Goal: Task Accomplishment & Management: Use online tool/utility

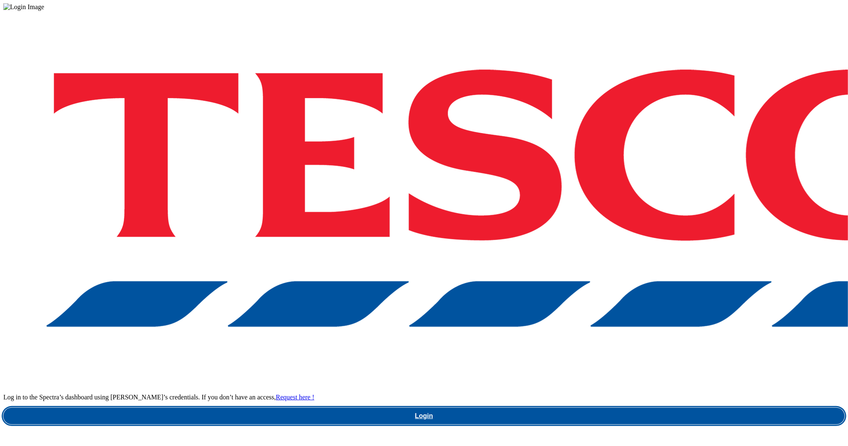
click at [633, 408] on link "Login" at bounding box center [423, 416] width 841 height 17
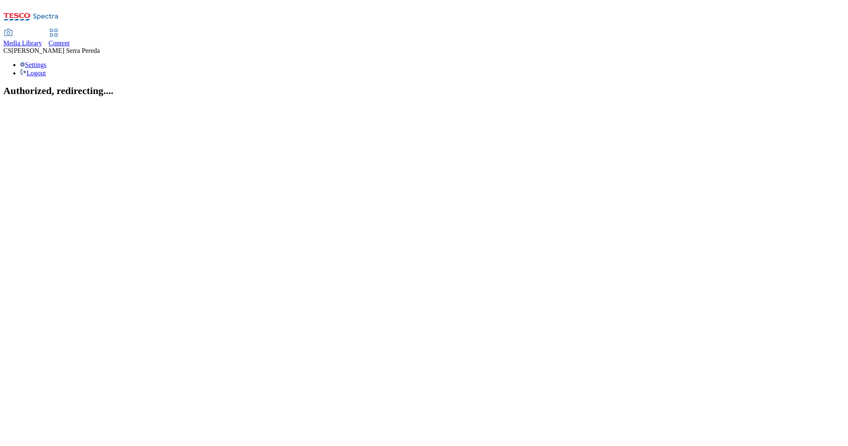
click at [70, 40] on div "Content" at bounding box center [59, 43] width 21 height 7
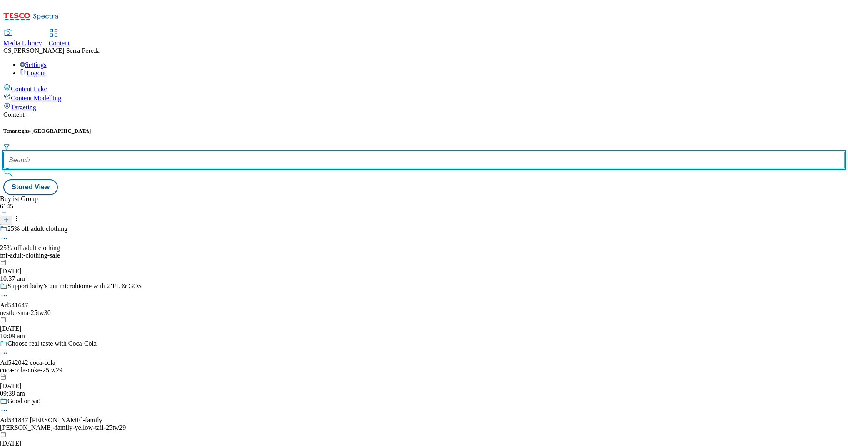
click at [174, 152] on input "text" at bounding box center [423, 160] width 841 height 17
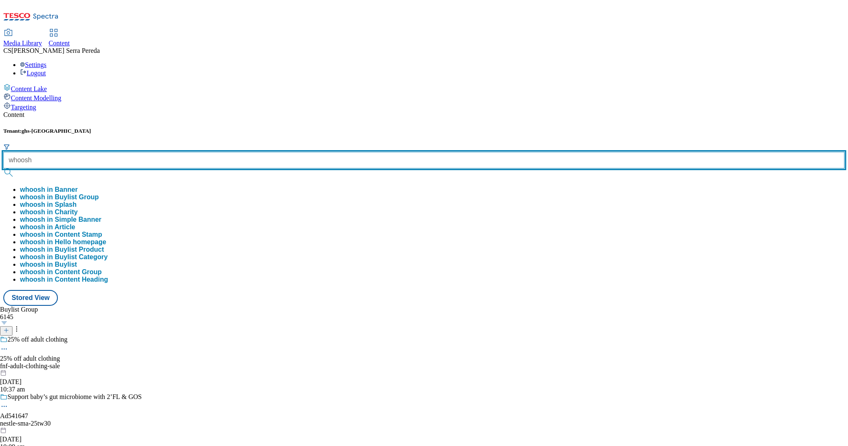
type input "whoosh"
click at [3, 169] on button "submit" at bounding box center [9, 173] width 12 height 8
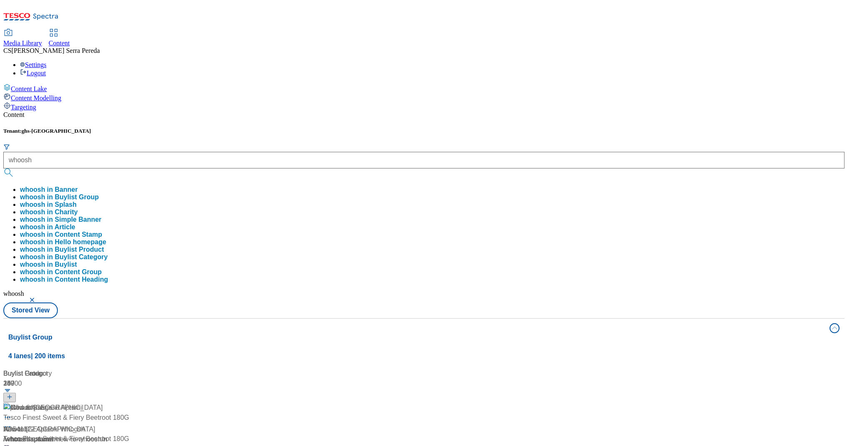
click at [188, 111] on div "Content" at bounding box center [423, 114] width 841 height 7
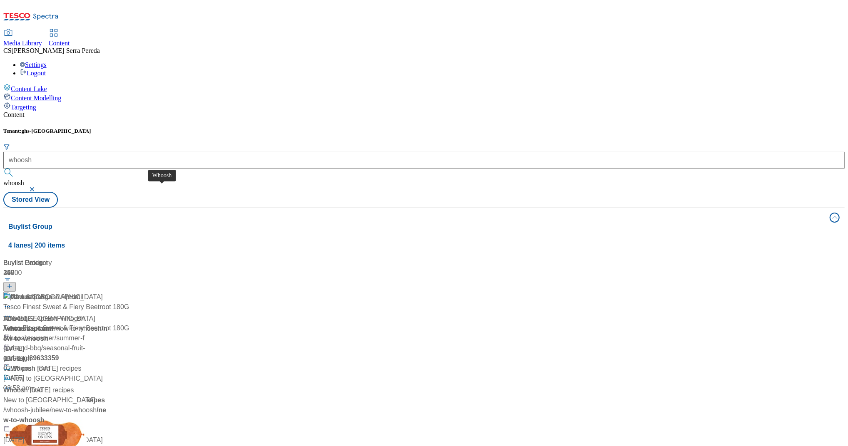
click at [28, 314] on div "Whoosh" at bounding box center [15, 319] width 25 height 10
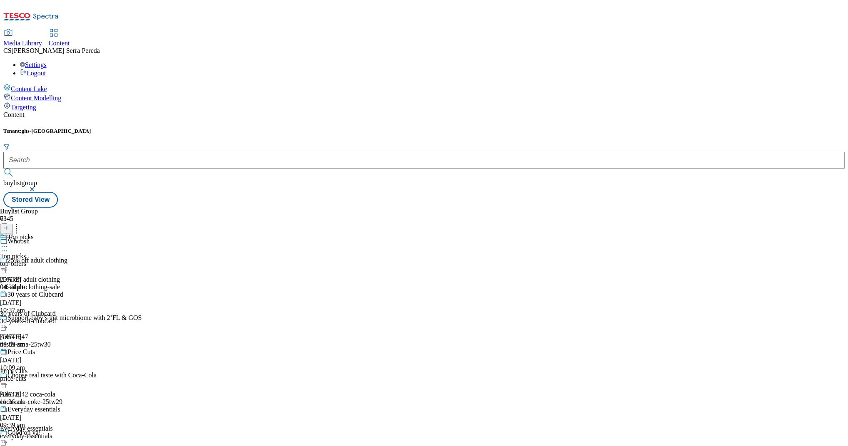
click at [85, 291] on div "30 years of Clubcard 30 years of Clubcard 30-years-of-clubcard [DATE] 09:59 am" at bounding box center [42, 319] width 85 height 57
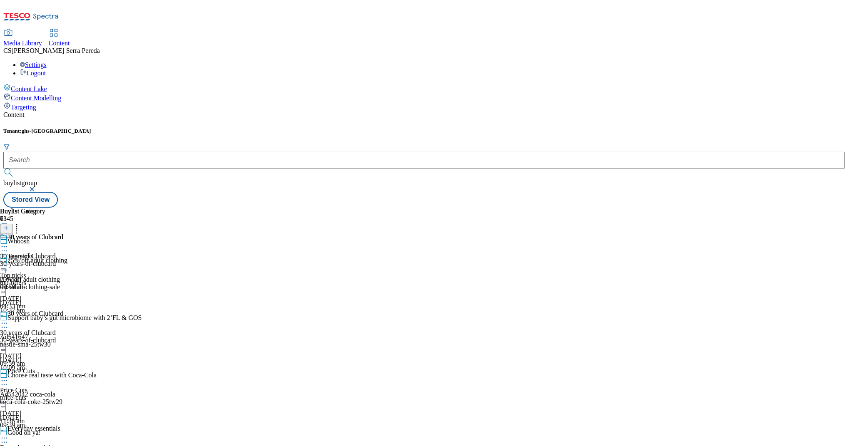
click at [63, 260] on div "30-years-of-clubcard" at bounding box center [31, 263] width 63 height 7
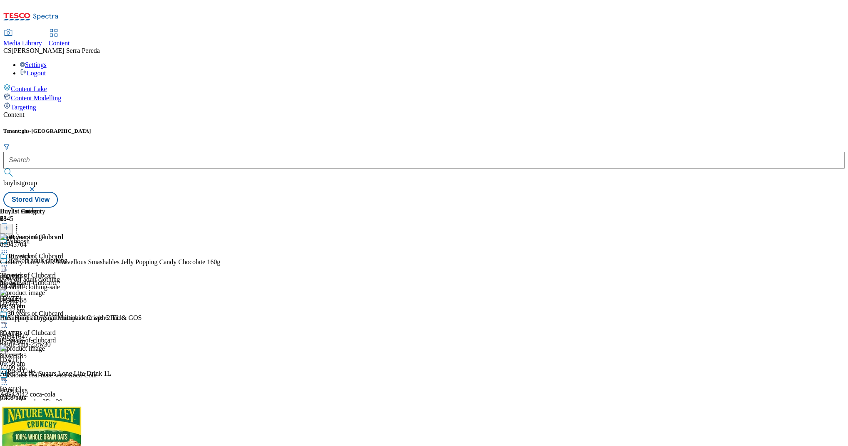
click at [8, 262] on icon at bounding box center [4, 266] width 8 height 8
click at [52, 334] on span "Un-publish" at bounding box center [39, 360] width 27 height 6
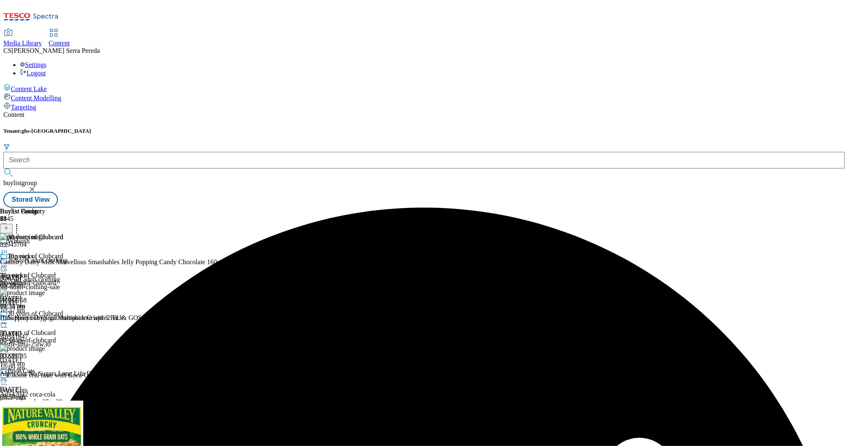
click at [8, 262] on icon at bounding box center [4, 266] width 8 height 8
click at [54, 328] on span "Un-preview" at bounding box center [40, 331] width 28 height 6
click at [21, 223] on icon at bounding box center [16, 227] width 8 height 8
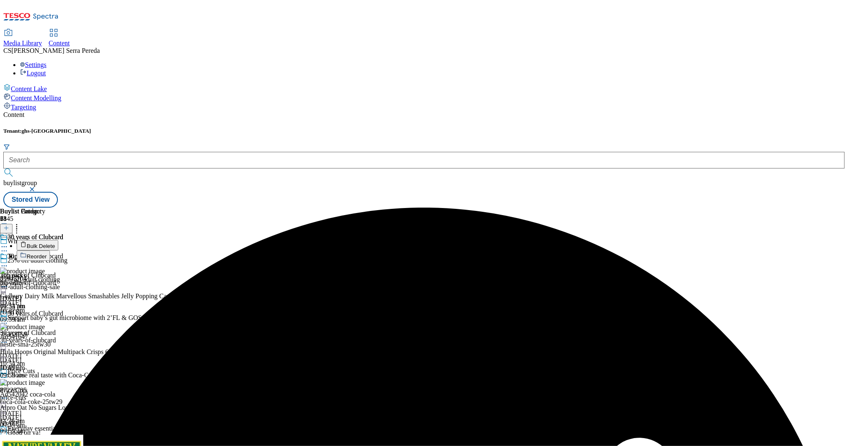
click at [58, 240] on button "Bulk Delete" at bounding box center [38, 245] width 42 height 10
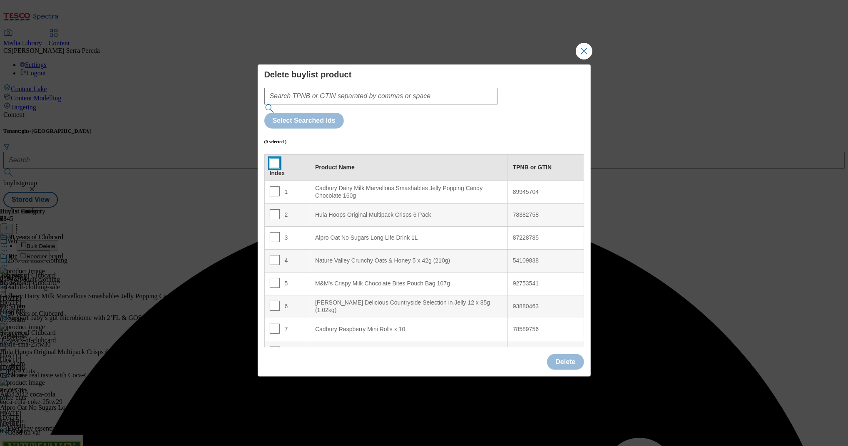
click at [272, 158] on input "Modal" at bounding box center [275, 163] width 10 height 10
checkbox input "true"
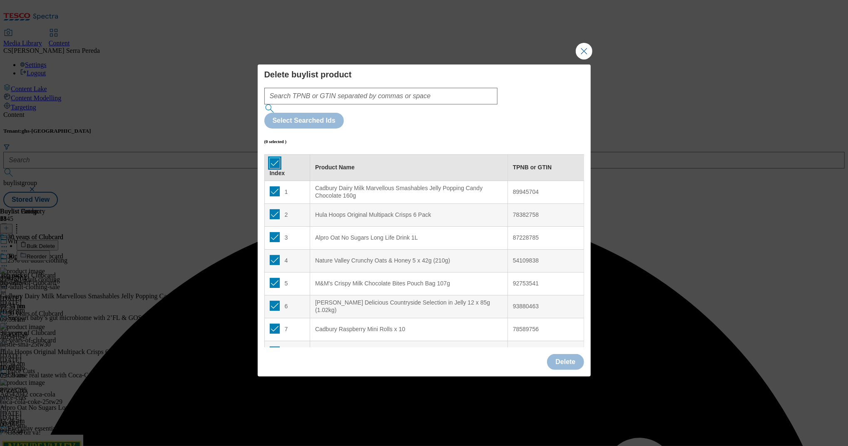
checkbox input "true"
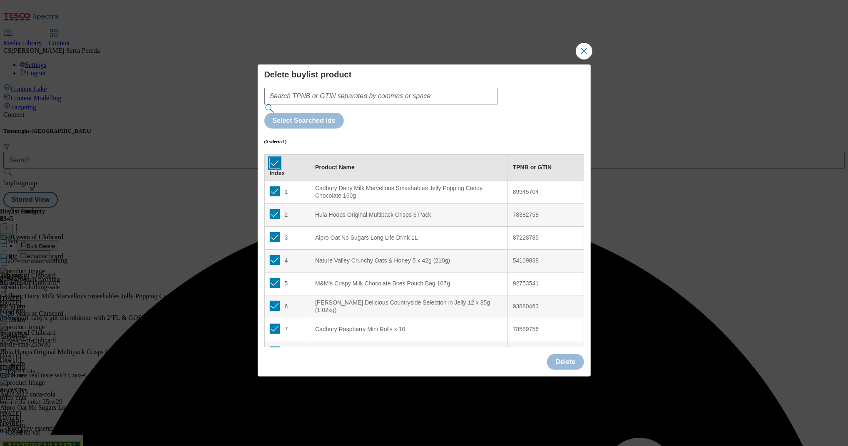
checkbox input "true"
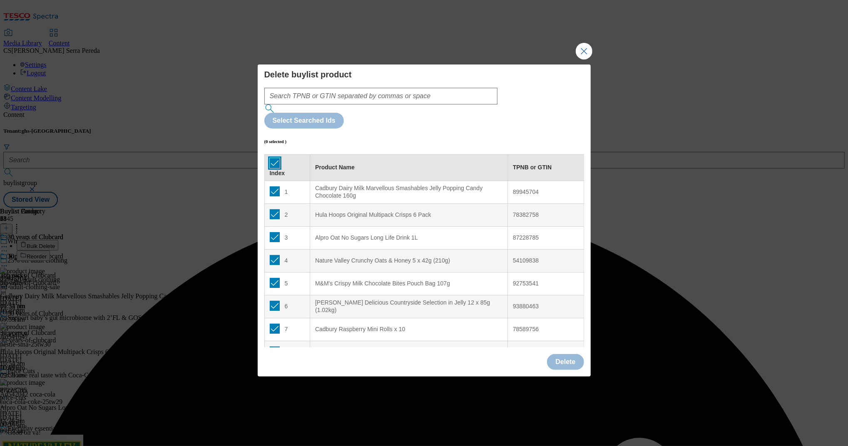
checkbox input "true"
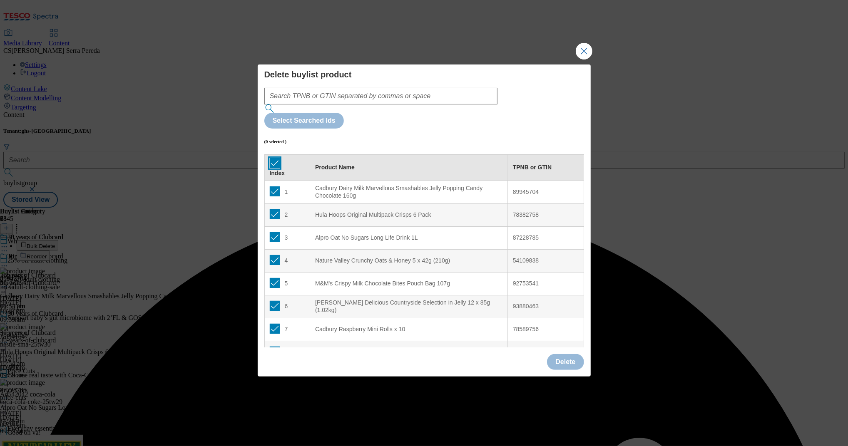
checkbox input "true"
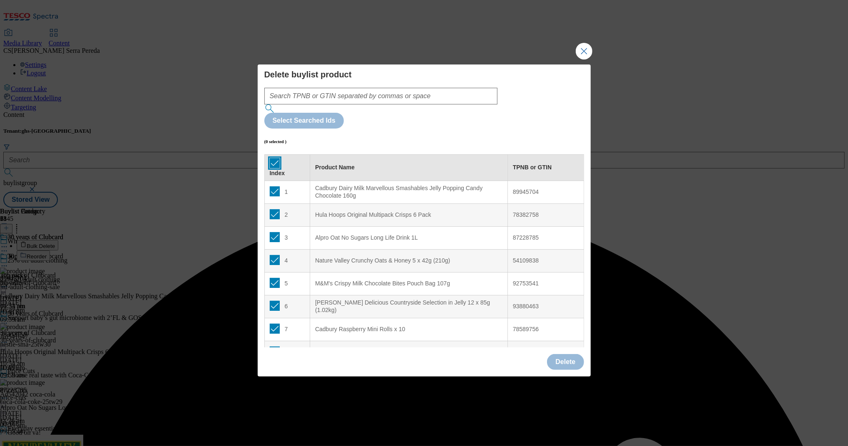
checkbox input "true"
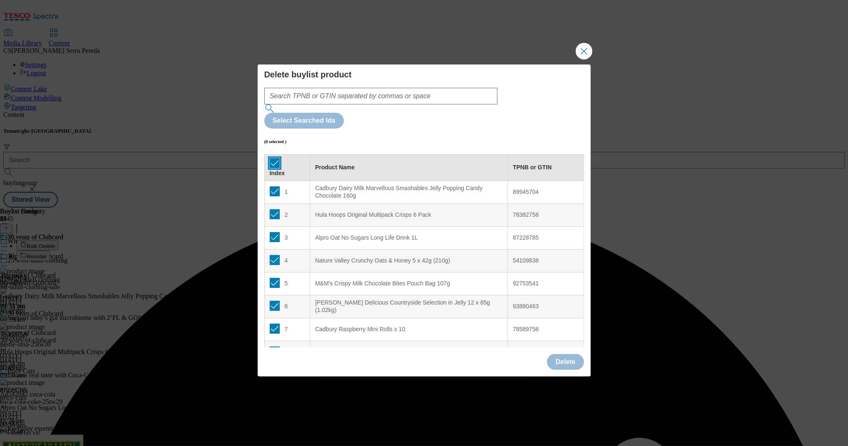
checkbox input "true"
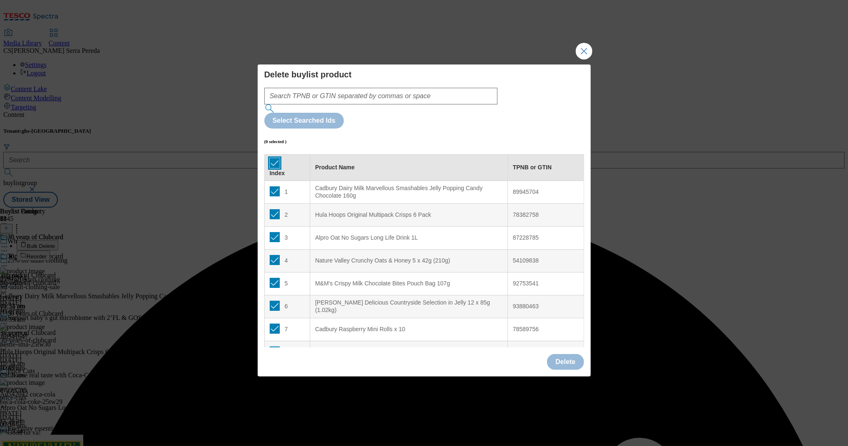
checkbox input "true"
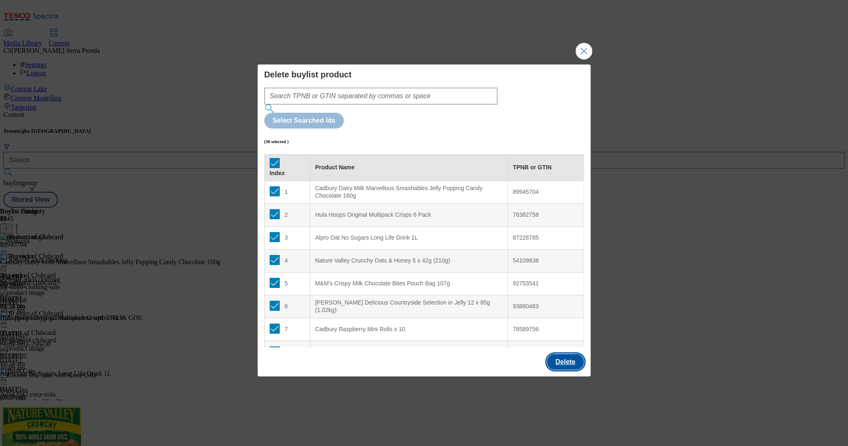
click at [568, 334] on button "Delete" at bounding box center [565, 362] width 37 height 16
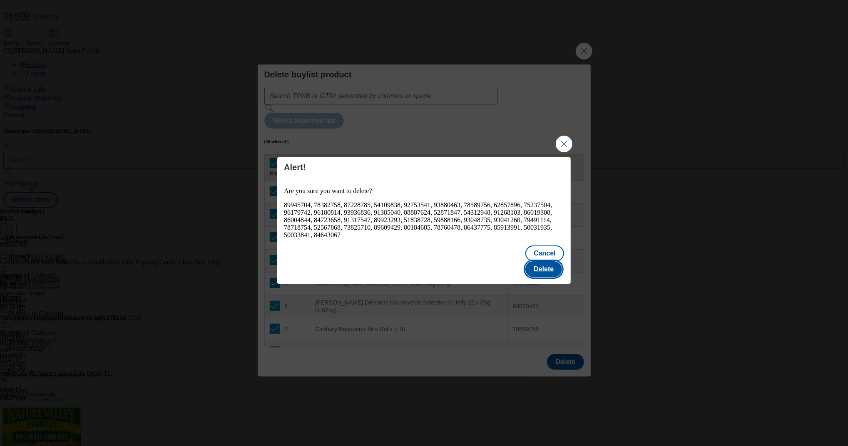
click at [551, 261] on button "Delete" at bounding box center [543, 269] width 37 height 16
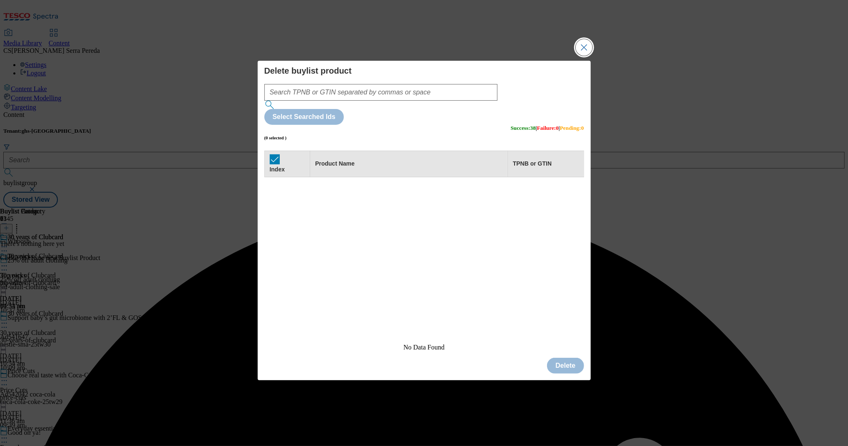
click at [581, 56] on button "Close Modal" at bounding box center [584, 47] width 17 height 17
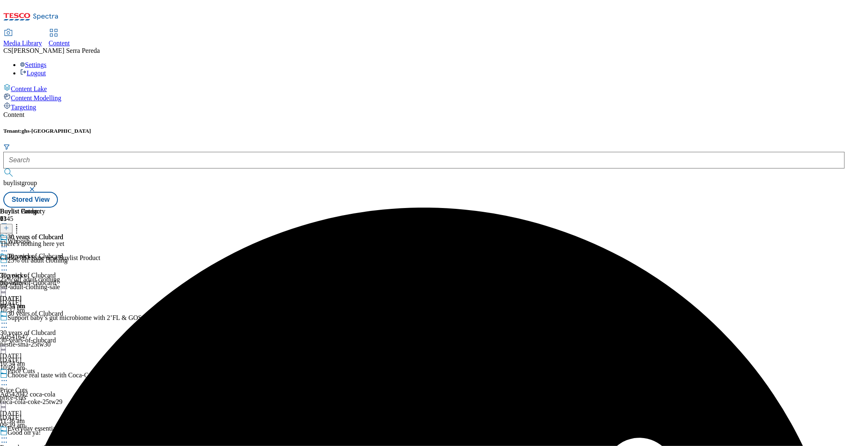
click at [9, 225] on icon at bounding box center [6, 228] width 6 height 6
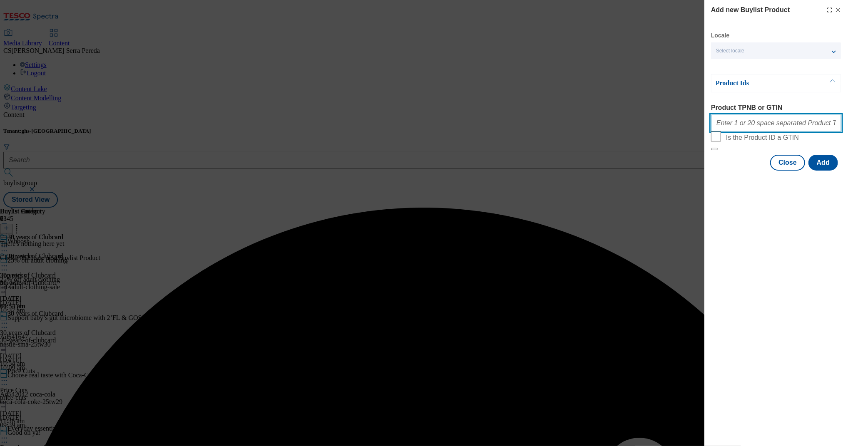
click at [635, 125] on input "Product TPNB or GTIN" at bounding box center [776, 123] width 130 height 17
paste input "89945704 87228785 54109838 92753541 93880463 78589756 62857896 75237504 9617974…"
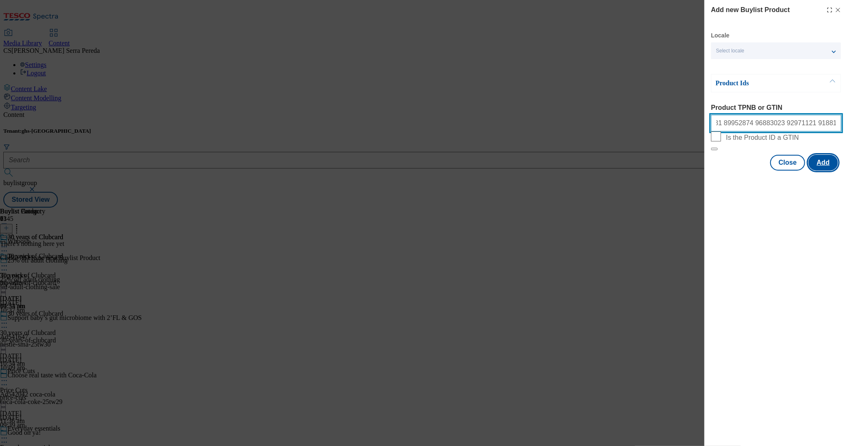
type input "89945704 87228785 54109838 92753541 93880463 78589756 62857896 75237504 9617974…"
click at [635, 171] on button "Add" at bounding box center [823, 163] width 30 height 16
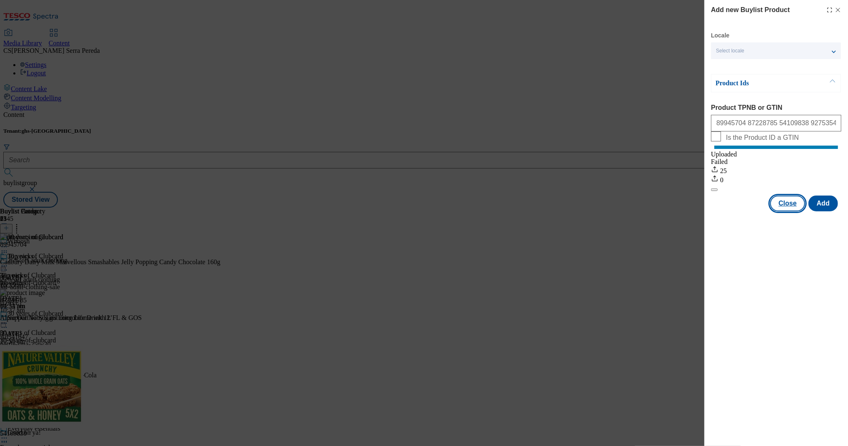
click at [635, 211] on button "Close" at bounding box center [787, 204] width 35 height 16
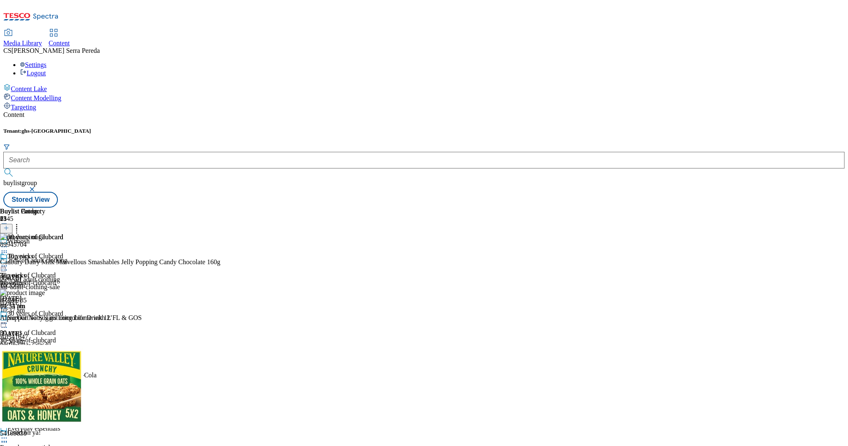
click at [8, 262] on icon at bounding box center [4, 266] width 8 height 8
click at [39, 278] on button "Edit" at bounding box center [28, 283] width 22 height 10
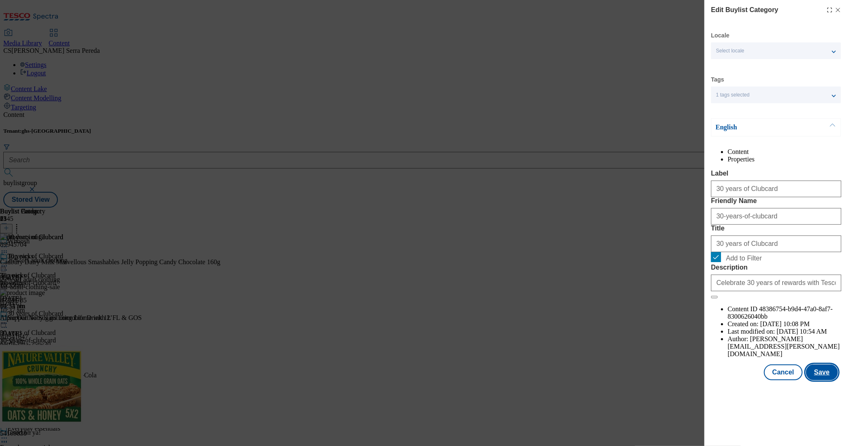
click at [635, 334] on button "Save" at bounding box center [822, 373] width 32 height 16
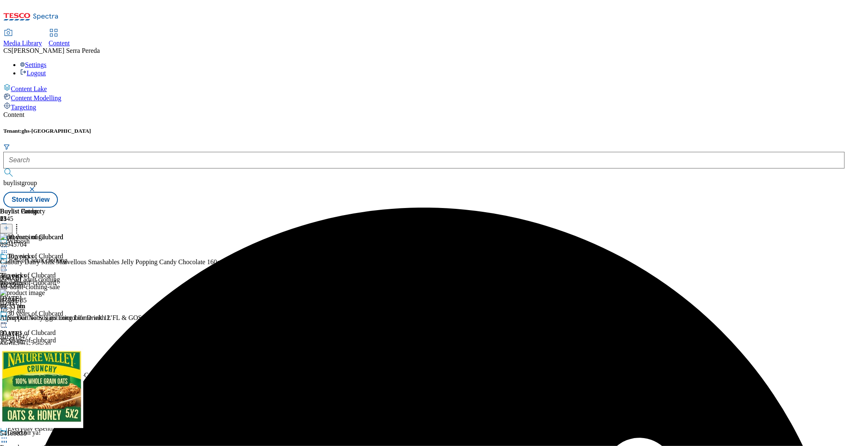
click at [8, 262] on icon at bounding box center [4, 266] width 8 height 8
click at [45, 319] on span "Preview" at bounding box center [36, 322] width 20 height 6
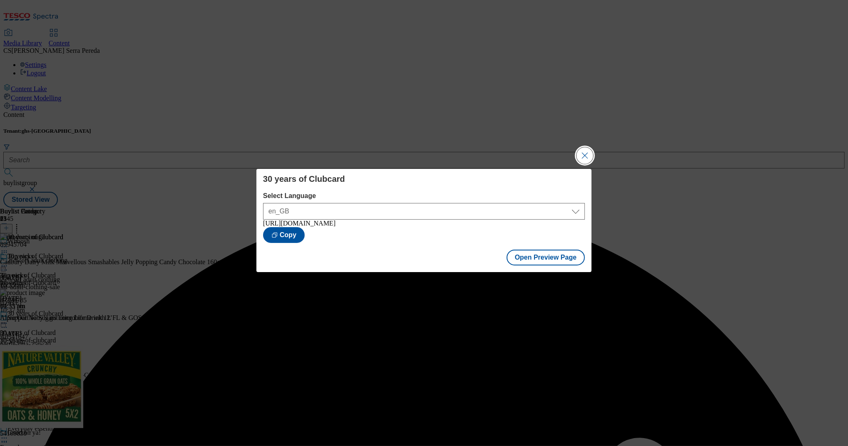
click at [588, 158] on button "Close Modal" at bounding box center [584, 155] width 17 height 17
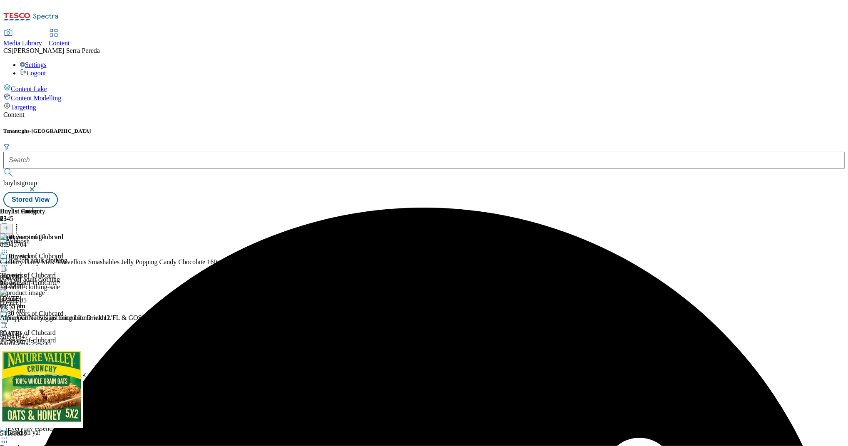
click at [8, 262] on icon at bounding box center [4, 266] width 8 height 8
click at [44, 334] on span "Publish" at bounding box center [35, 350] width 18 height 6
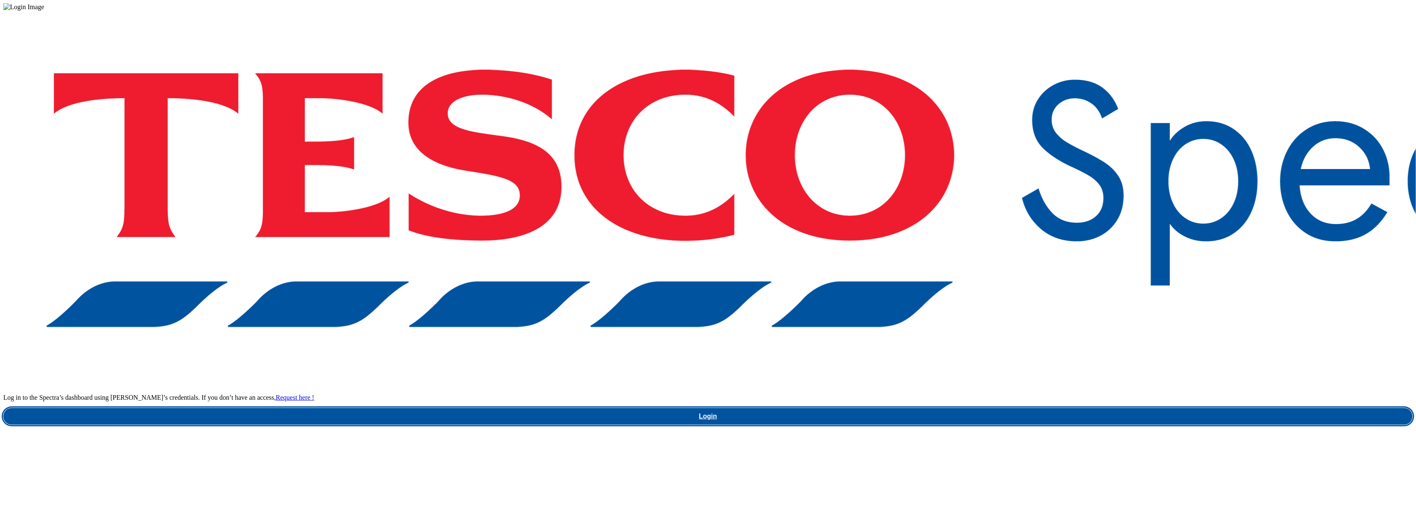
click at [1057, 408] on link "Login" at bounding box center [707, 416] width 1409 height 17
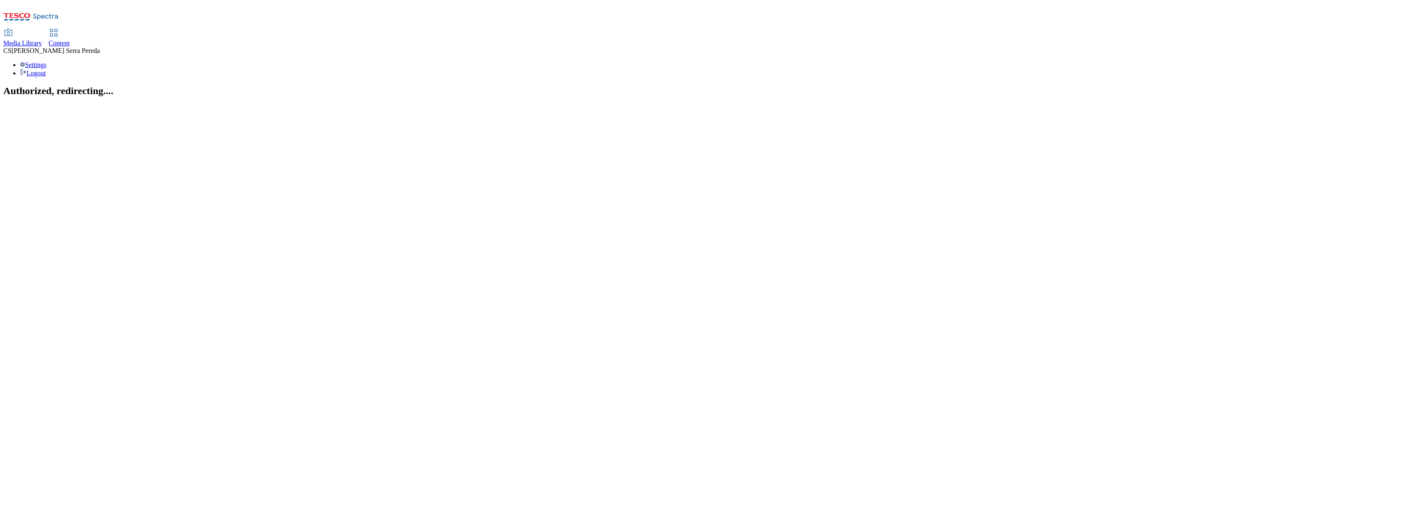
click at [70, 40] on span "Content" at bounding box center [59, 43] width 21 height 7
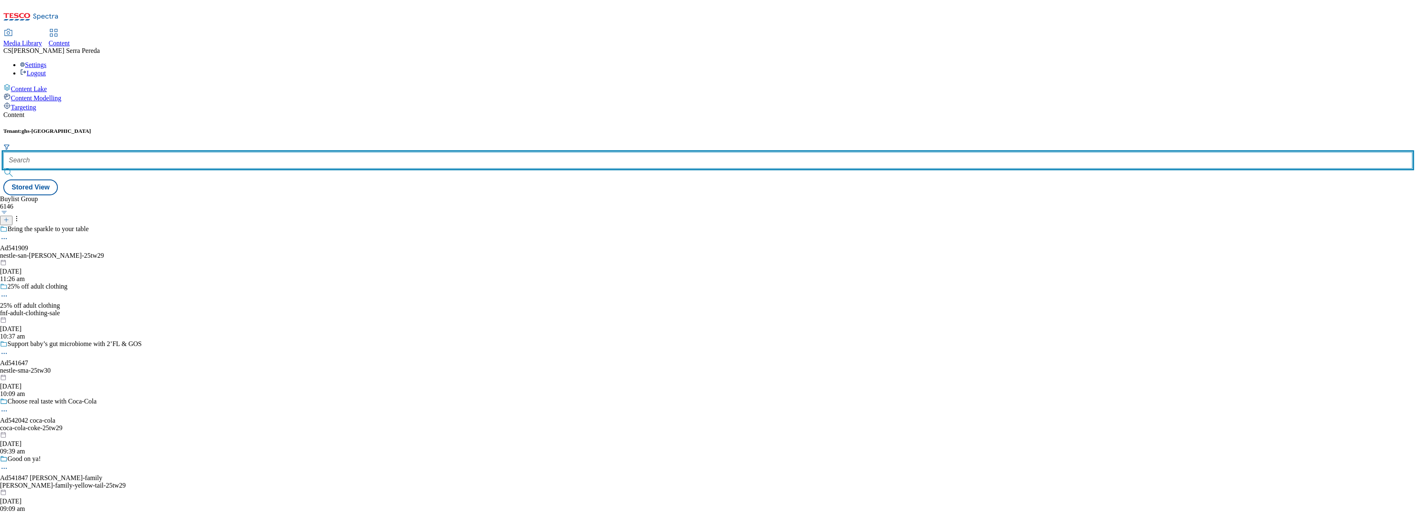
click at [192, 152] on input "text" at bounding box center [707, 160] width 1409 height 17
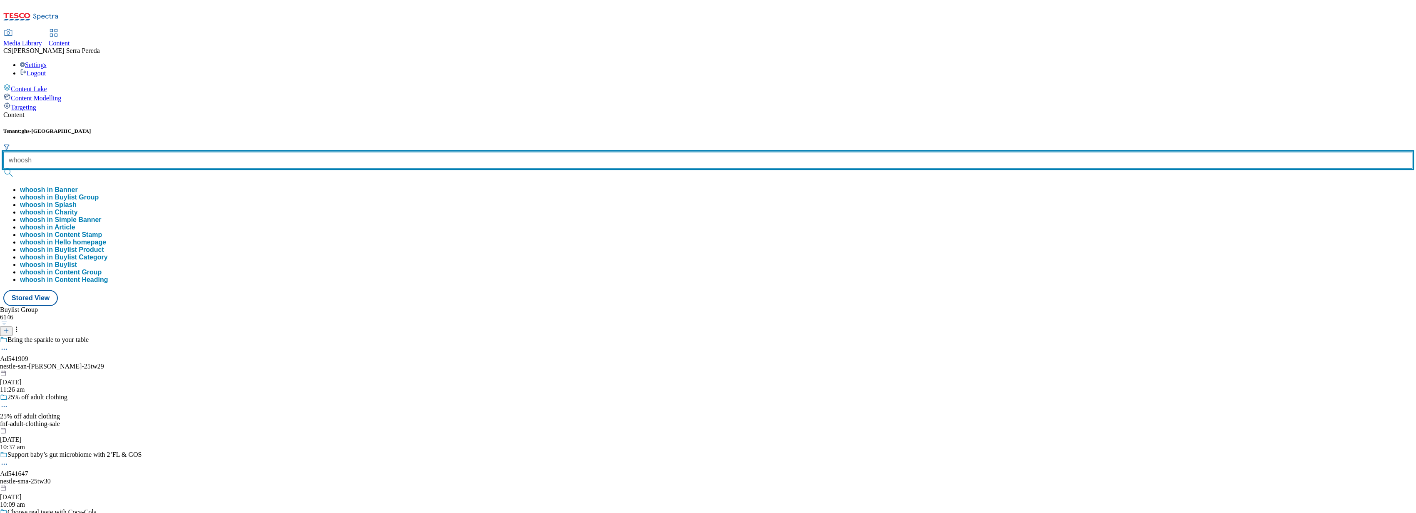
type input "whoosh"
click at [3, 169] on button "submit" at bounding box center [9, 173] width 12 height 8
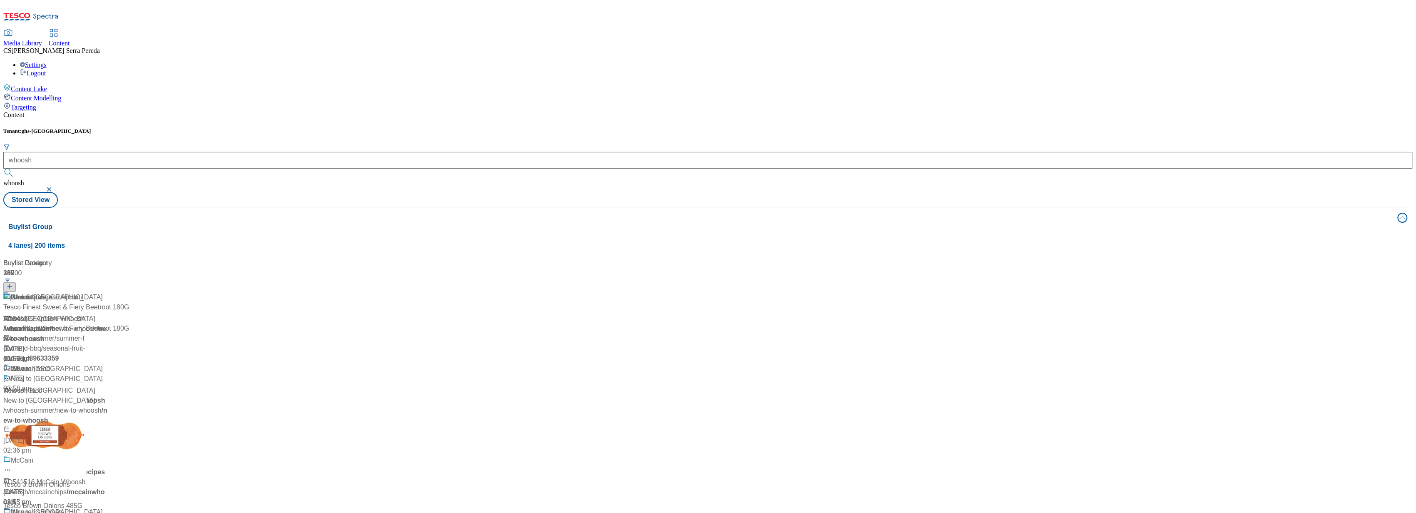
click at [196, 111] on div "Content" at bounding box center [707, 114] width 1409 height 7
click at [35, 292] on span "Whoosh" at bounding box center [23, 297] width 25 height 10
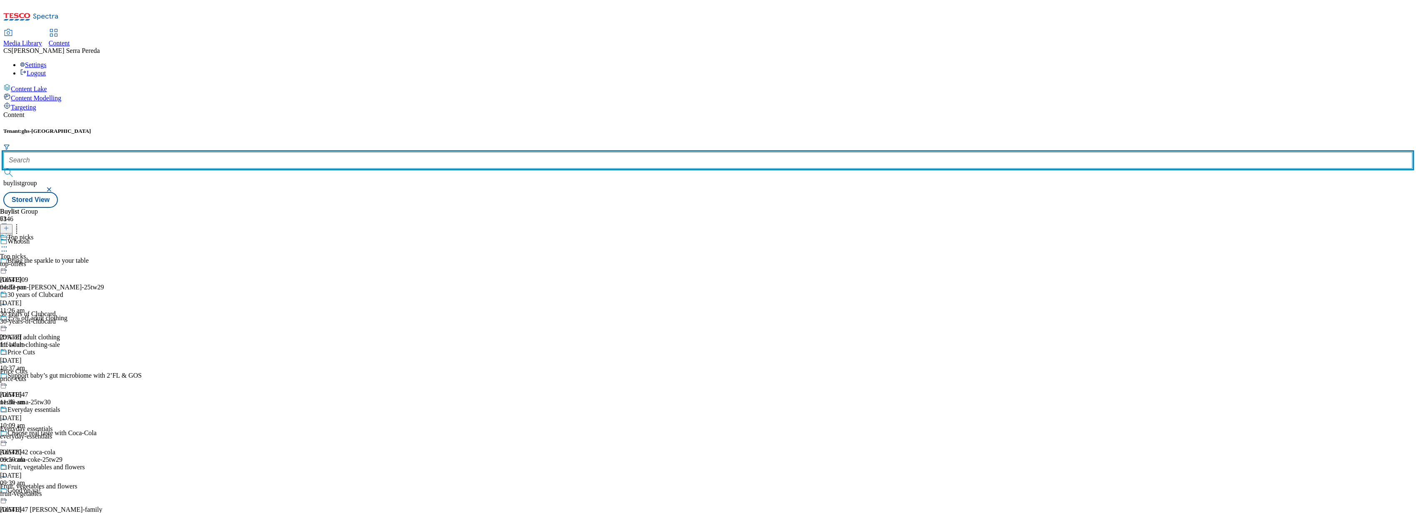
click at [185, 152] on input "text" at bounding box center [707, 160] width 1409 height 17
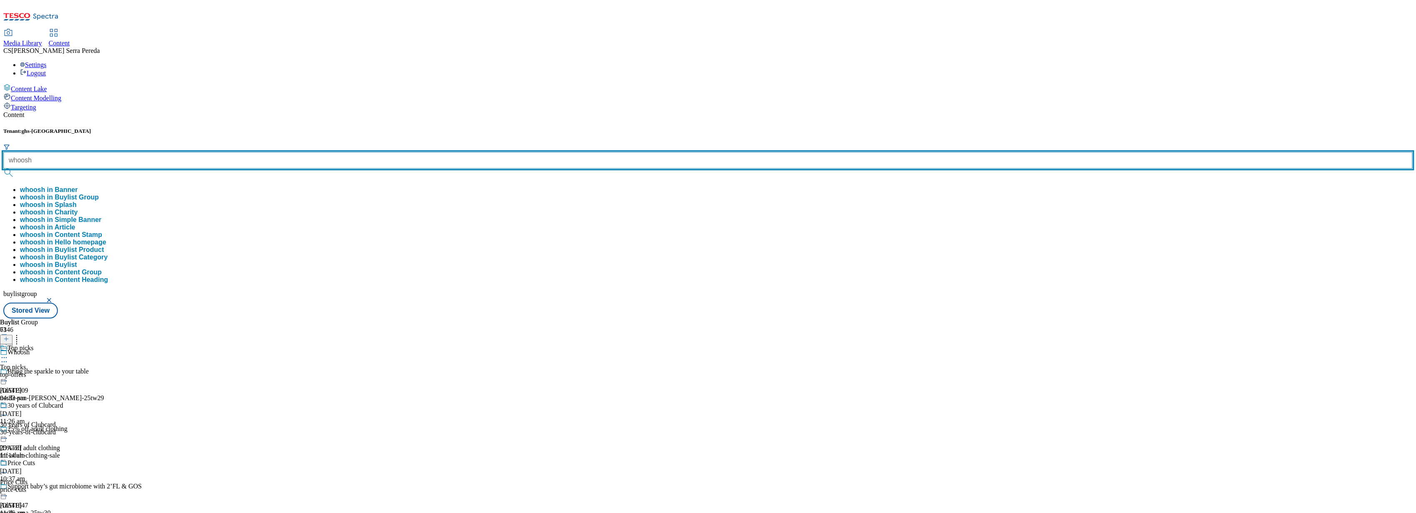
type input "whoosh"
click at [3, 169] on button "submit" at bounding box center [9, 173] width 12 height 8
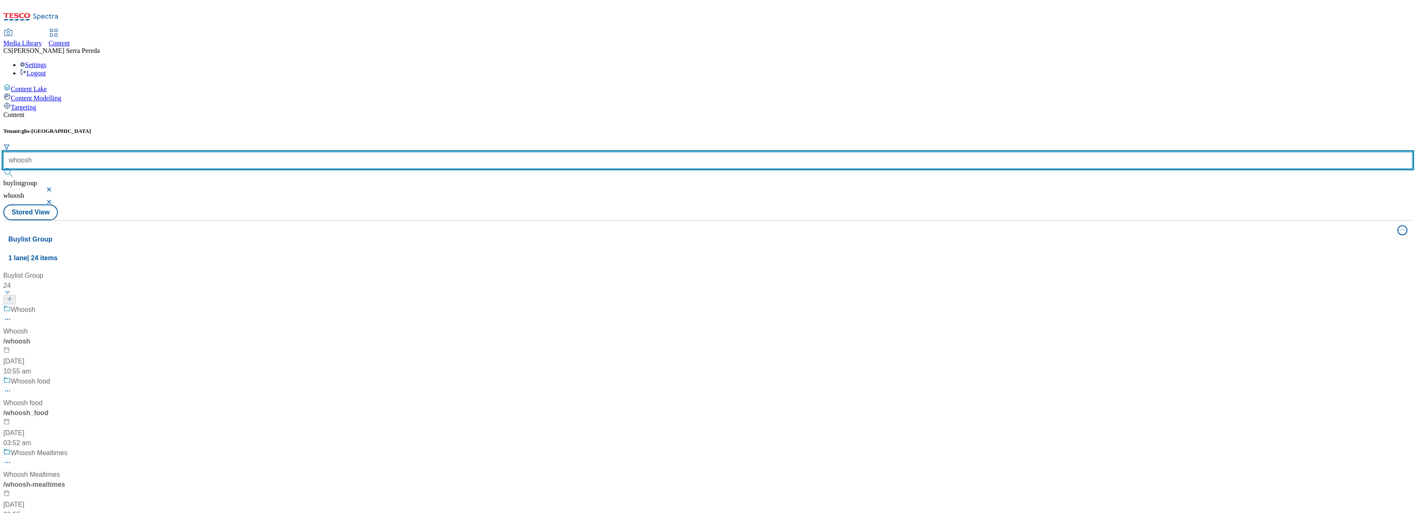
scroll to position [544, 0]
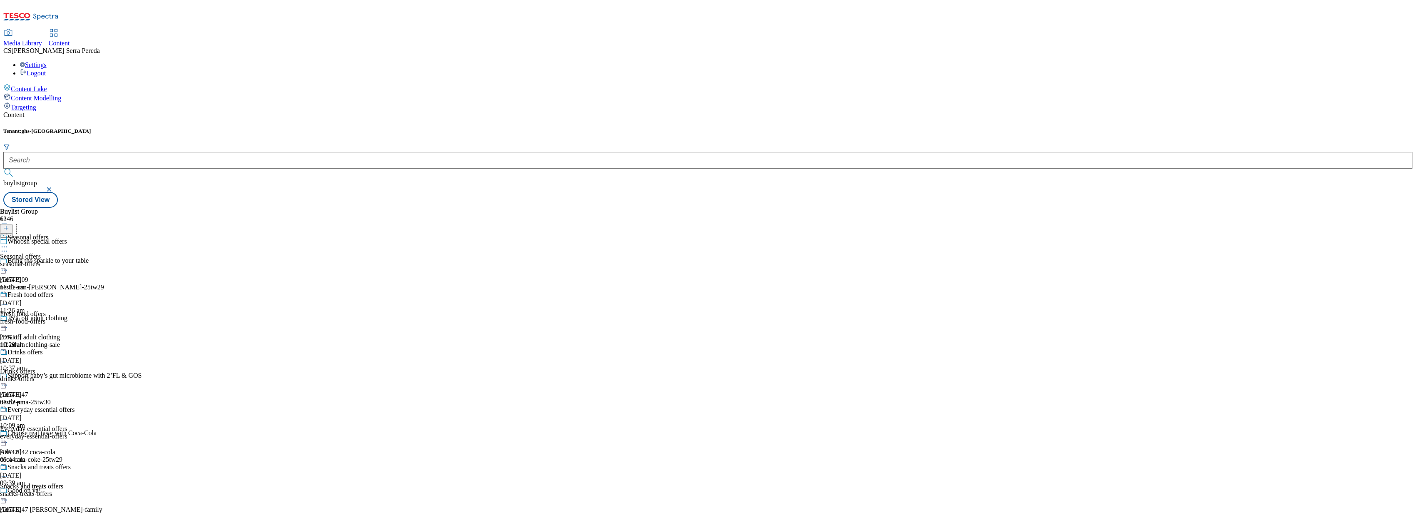
scroll to position [217, 0]
click at [142, 490] on div "snacks-treats-offers" at bounding box center [71, 493] width 142 height 7
click at [71, 233] on div "Snacks and treats offers Snacks and treats offers snacks-treats-offers 3 Sept 2…" at bounding box center [35, 261] width 71 height 57
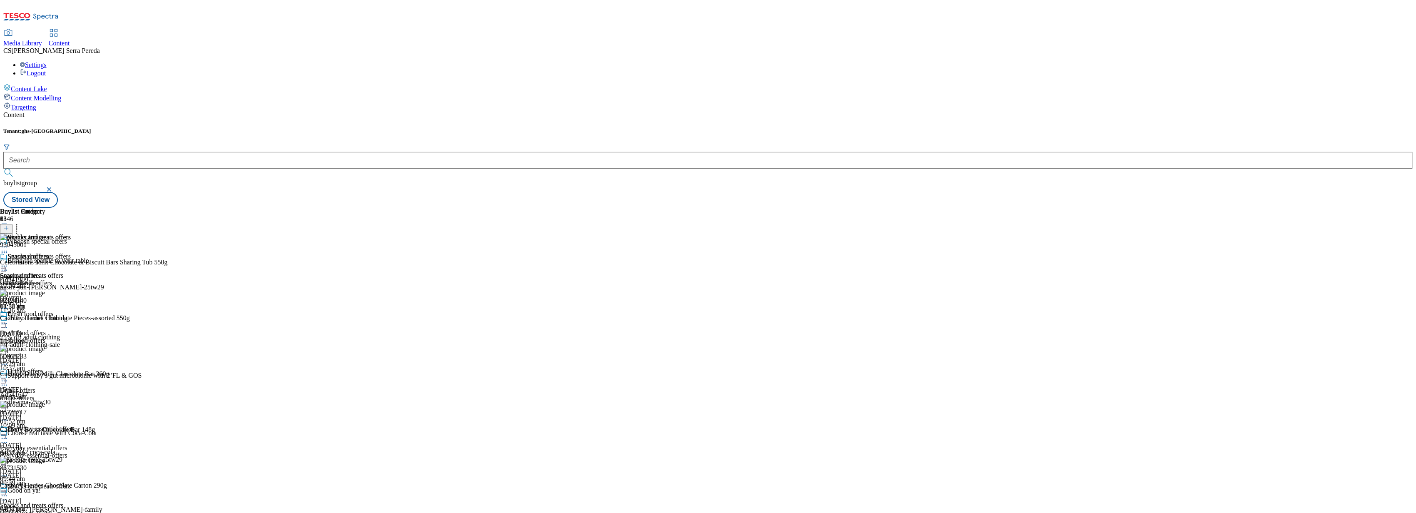
click at [8, 262] on icon at bounding box center [4, 266] width 8 height 8
click at [52, 357] on span "Un-publish" at bounding box center [39, 360] width 27 height 6
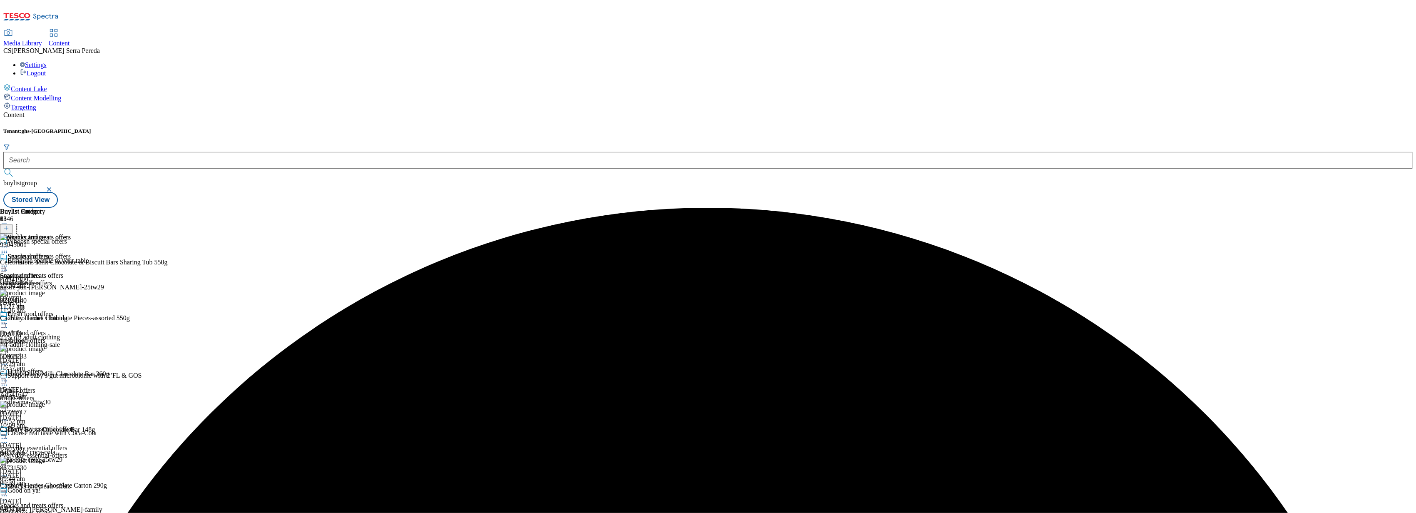
click at [71, 262] on div at bounding box center [35, 267] width 71 height 10
click at [54, 328] on span "Un-preview" at bounding box center [40, 331] width 28 height 6
click at [21, 223] on icon at bounding box center [16, 227] width 8 height 8
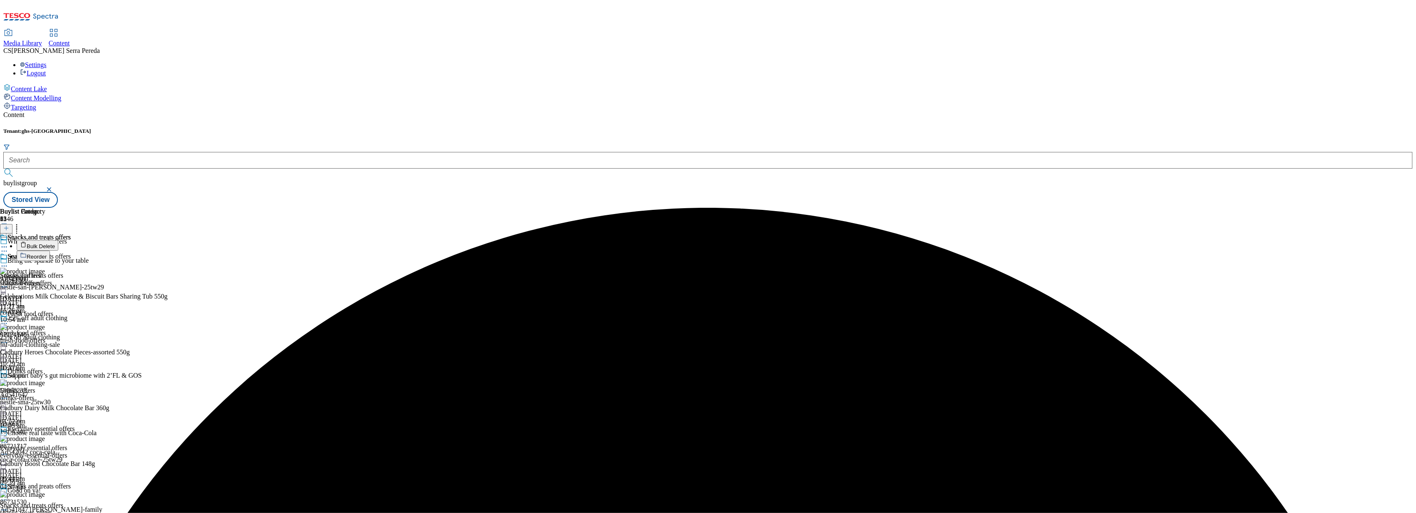
click at [58, 240] on button "Bulk Delete" at bounding box center [38, 245] width 42 height 10
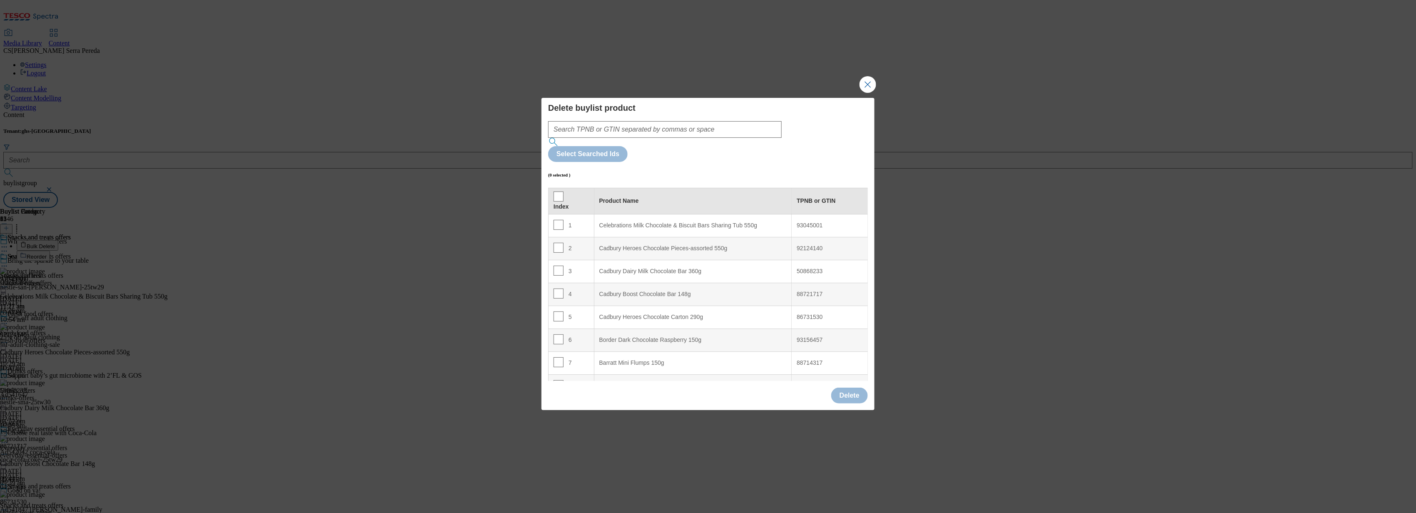
scroll to position [213, 0]
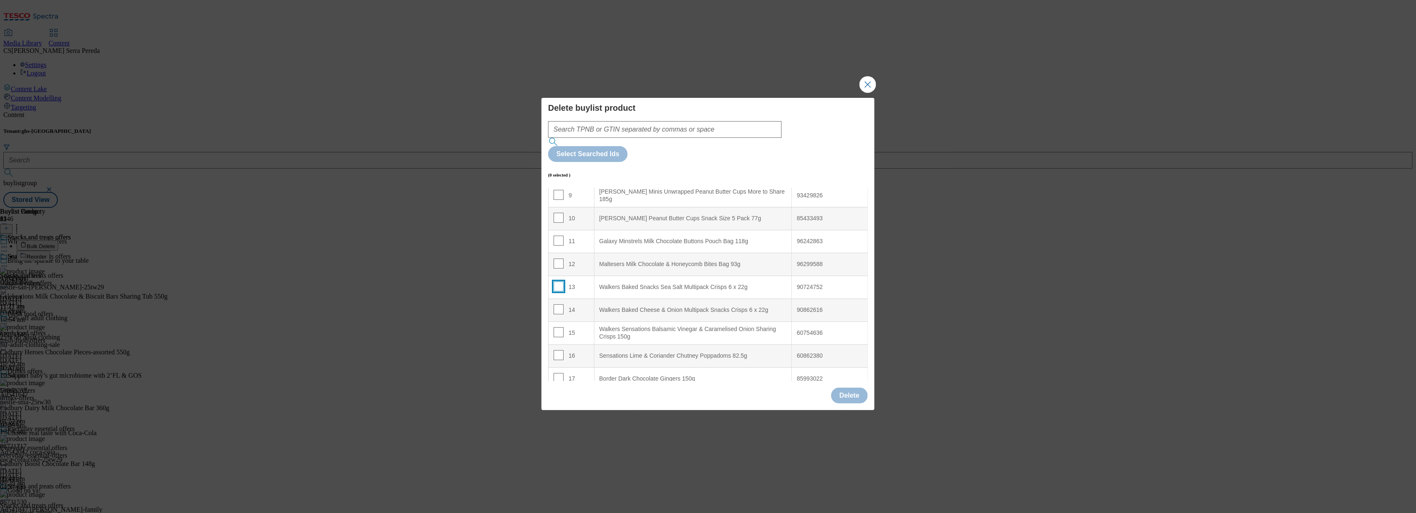
click at [558, 281] on input "Modal" at bounding box center [558, 286] width 10 height 10
checkbox input "true"
click at [558, 304] on input "Modal" at bounding box center [558, 309] width 10 height 10
checkbox input "true"
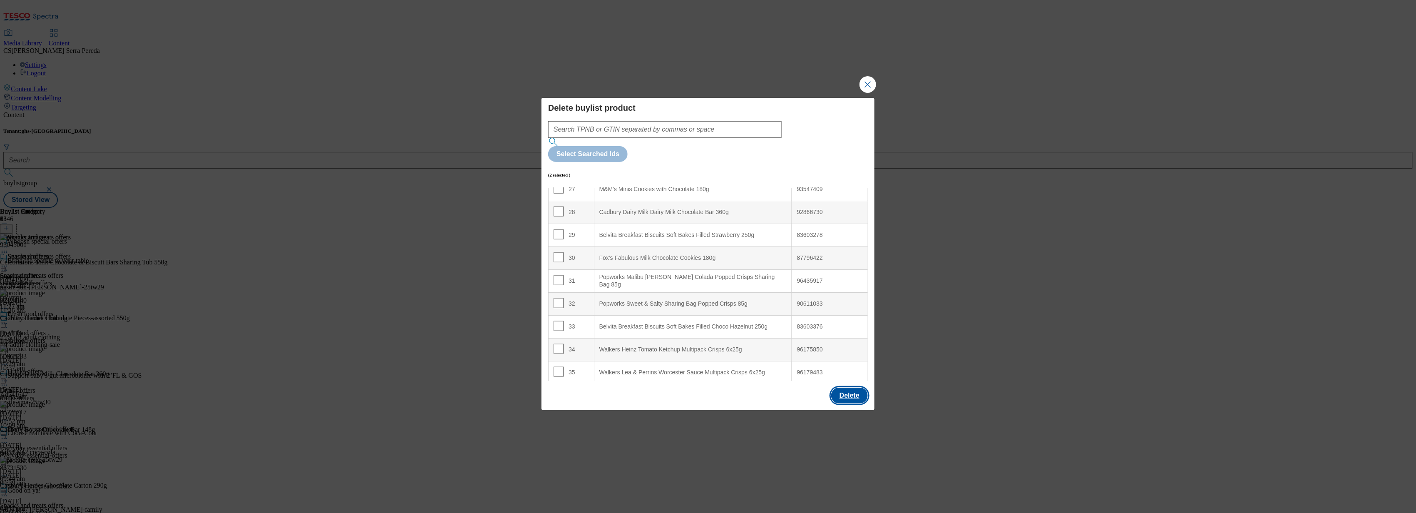
click at [856, 387] on button "Delete" at bounding box center [849, 395] width 37 height 16
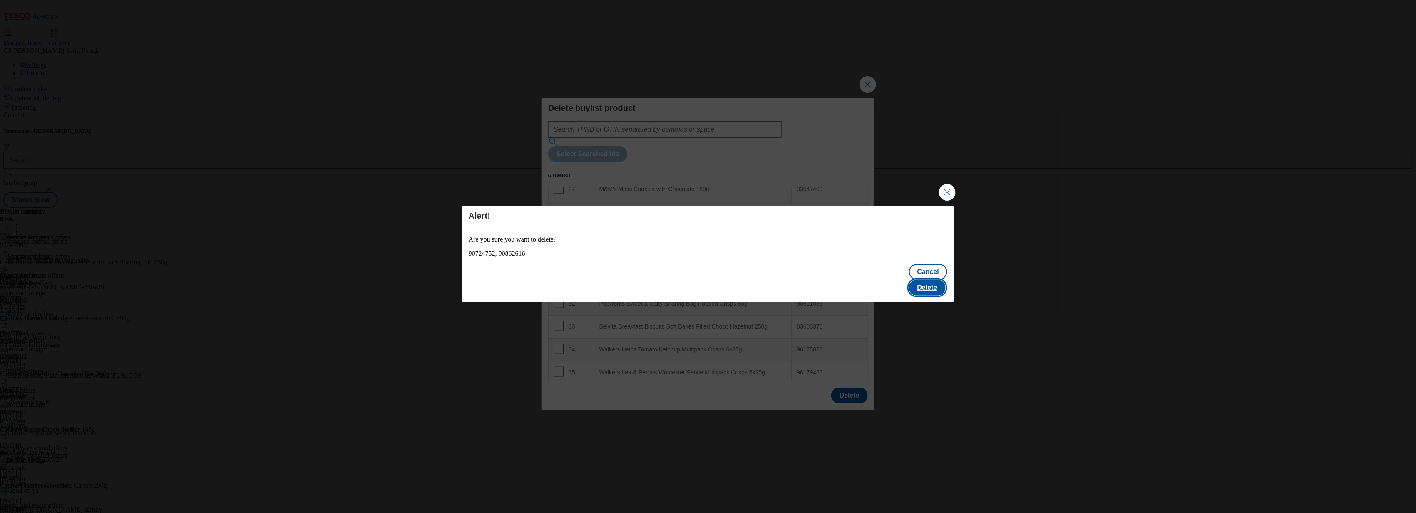
click at [924, 282] on button "Delete" at bounding box center [927, 288] width 37 height 16
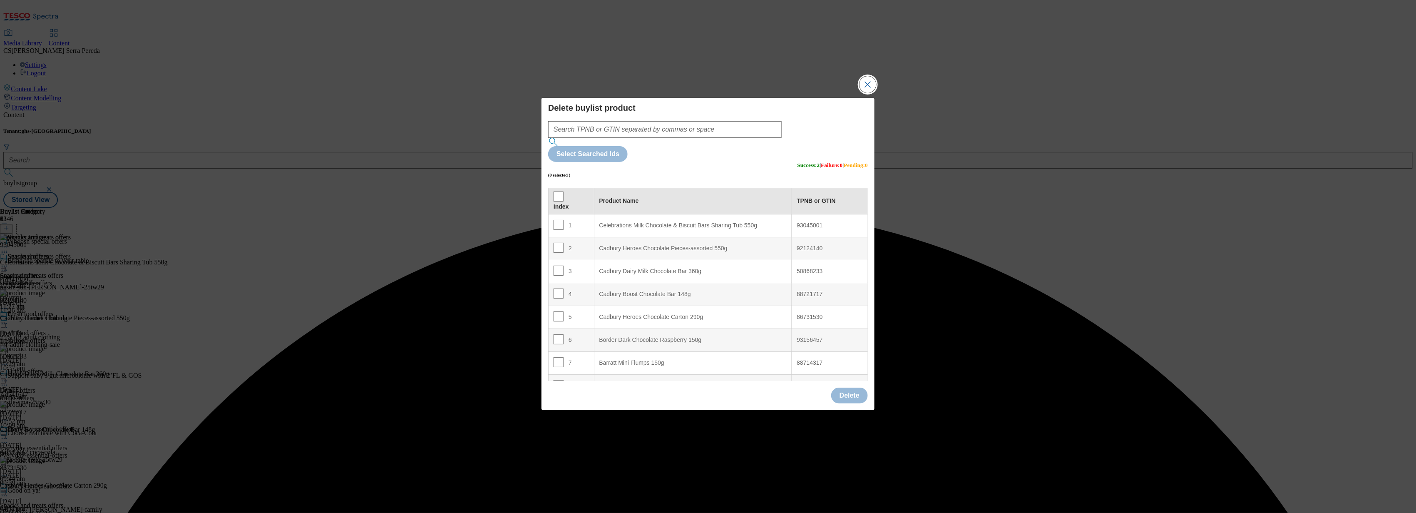
click at [866, 93] on button "Close Modal" at bounding box center [867, 84] width 17 height 17
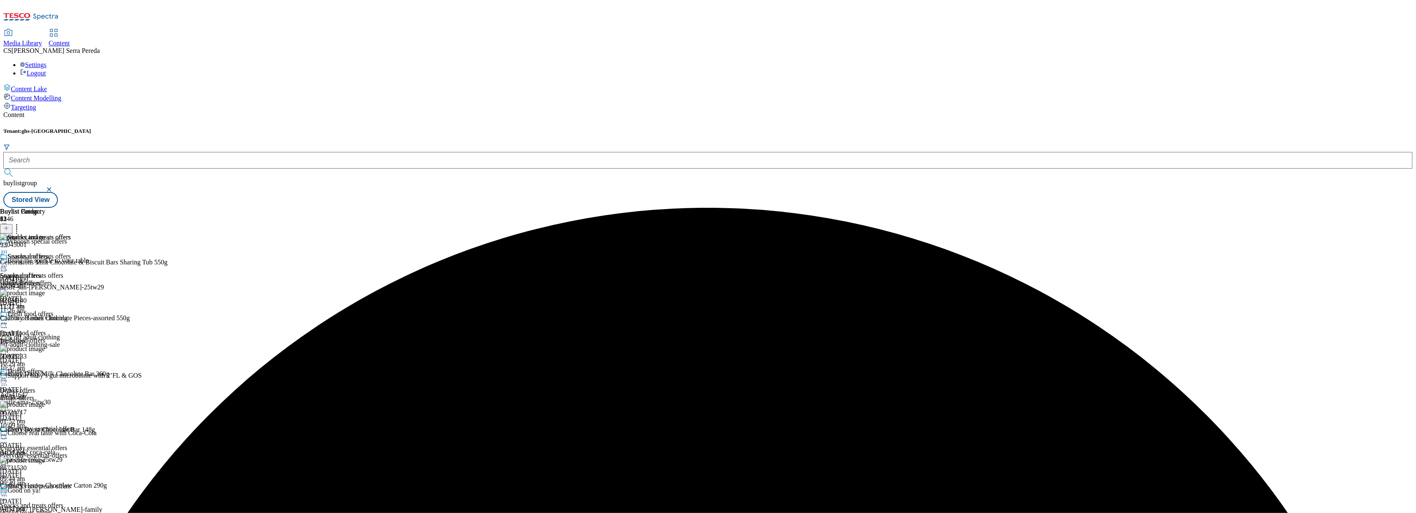
click at [8, 262] on icon at bounding box center [4, 266] width 8 height 8
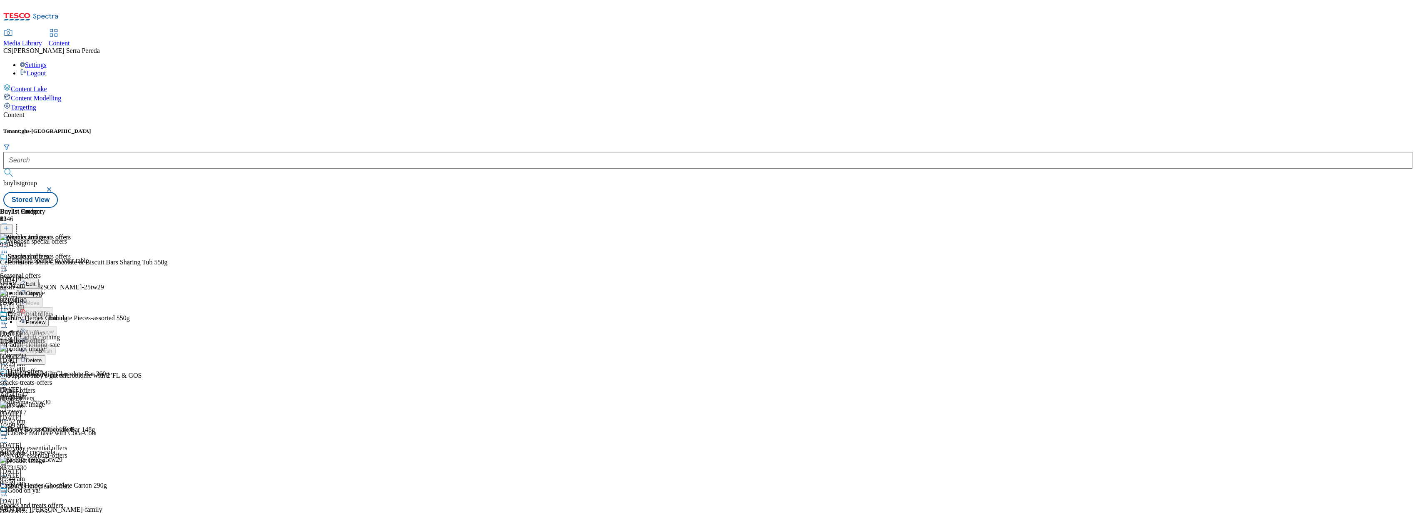
click at [39, 278] on button "Edit" at bounding box center [28, 283] width 22 height 10
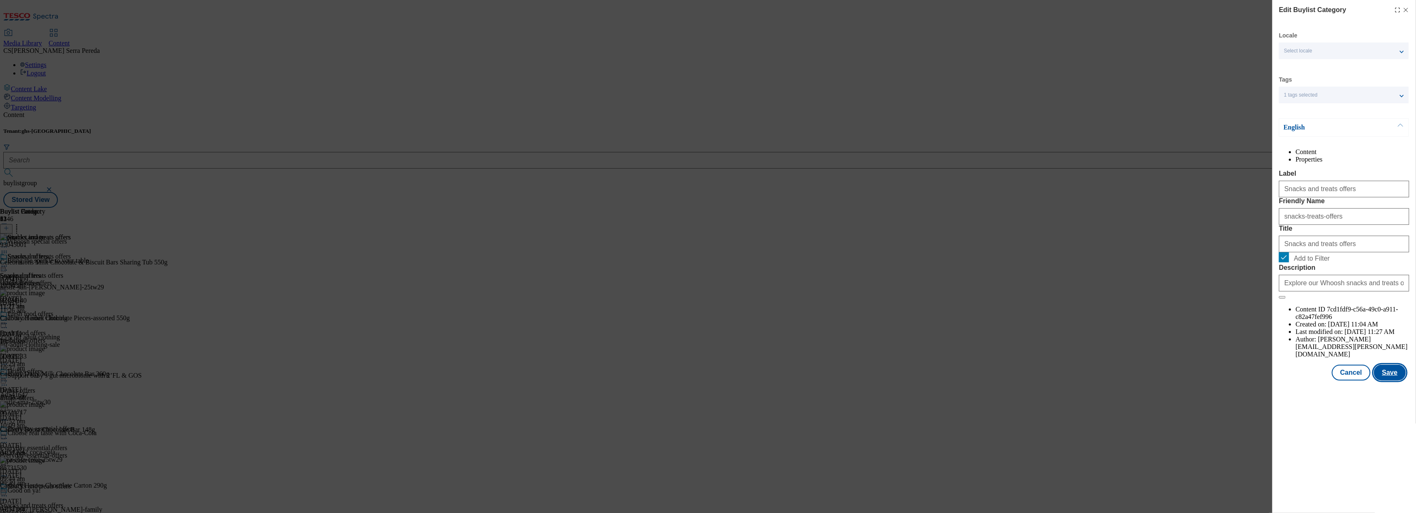
click at [1397, 380] on button "Save" at bounding box center [1390, 373] width 32 height 16
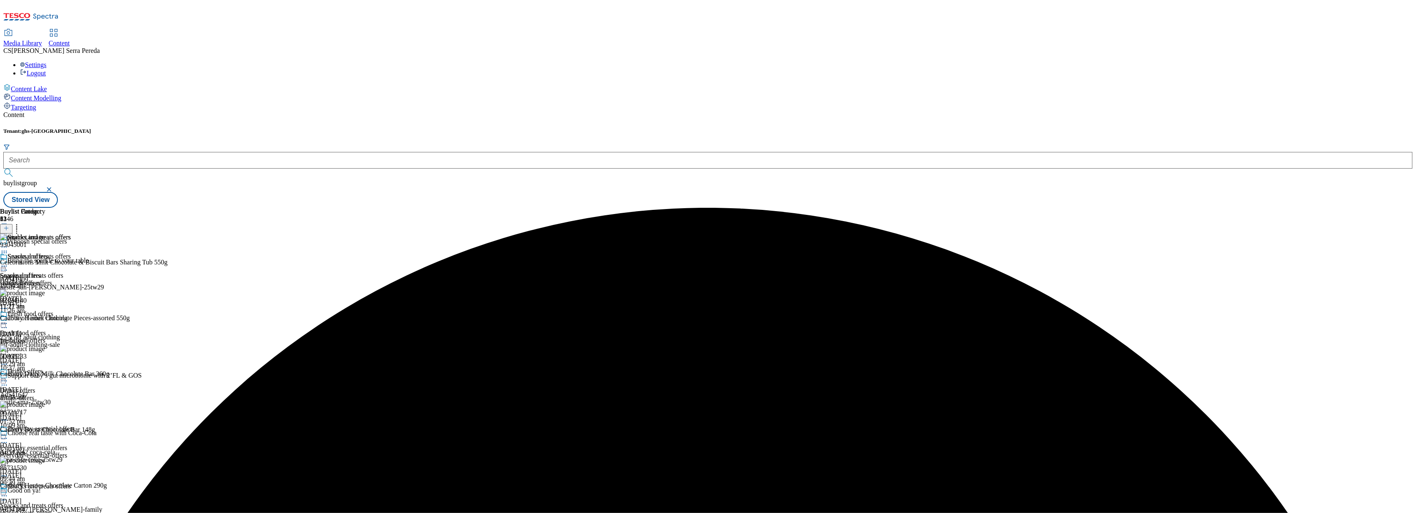
click at [8, 262] on icon at bounding box center [4, 266] width 8 height 8
click at [45, 319] on span "Preview" at bounding box center [36, 322] width 20 height 6
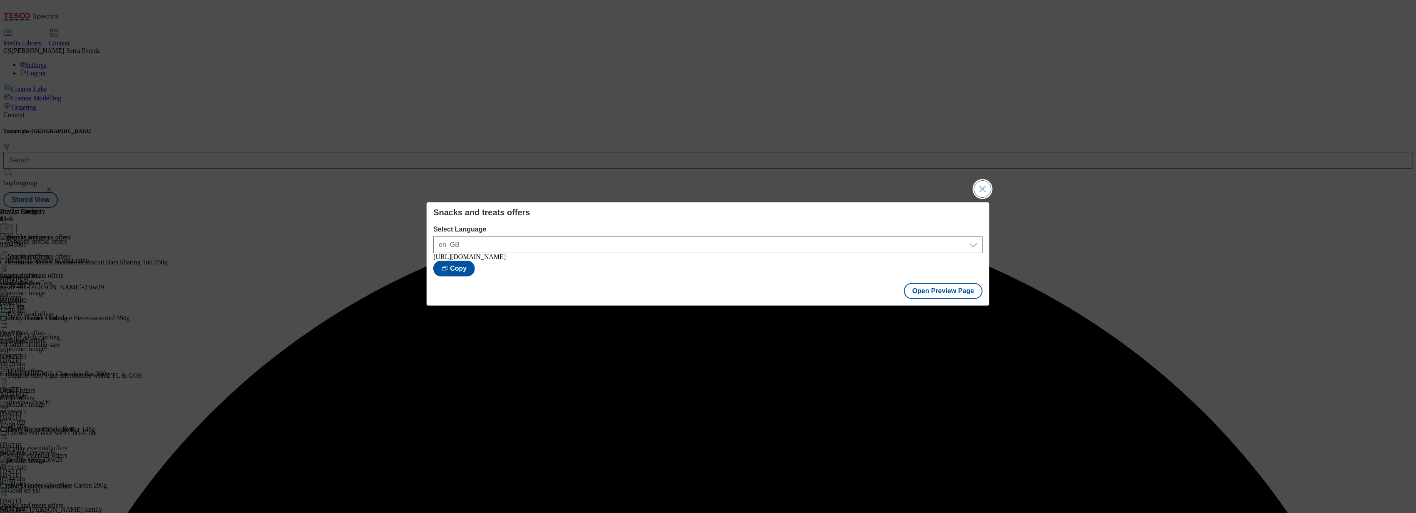
click at [976, 186] on button "Close Modal" at bounding box center [982, 189] width 17 height 17
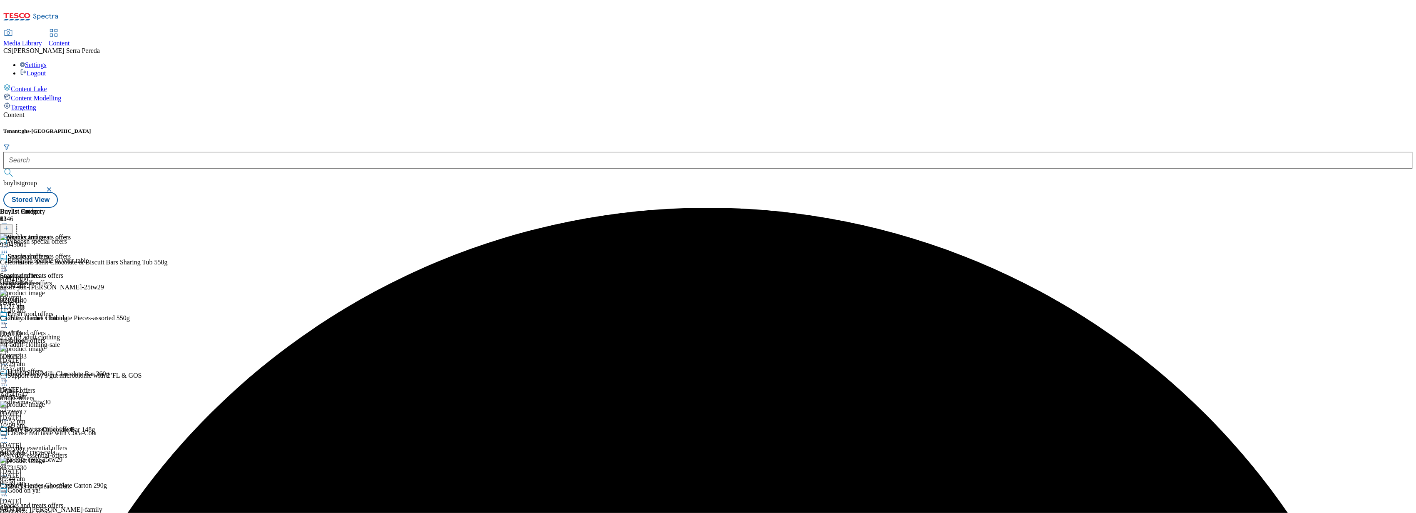
click at [71, 253] on div "Snacks and treats offers" at bounding box center [35, 262] width 71 height 19
click at [8, 262] on icon at bounding box center [4, 266] width 8 height 8
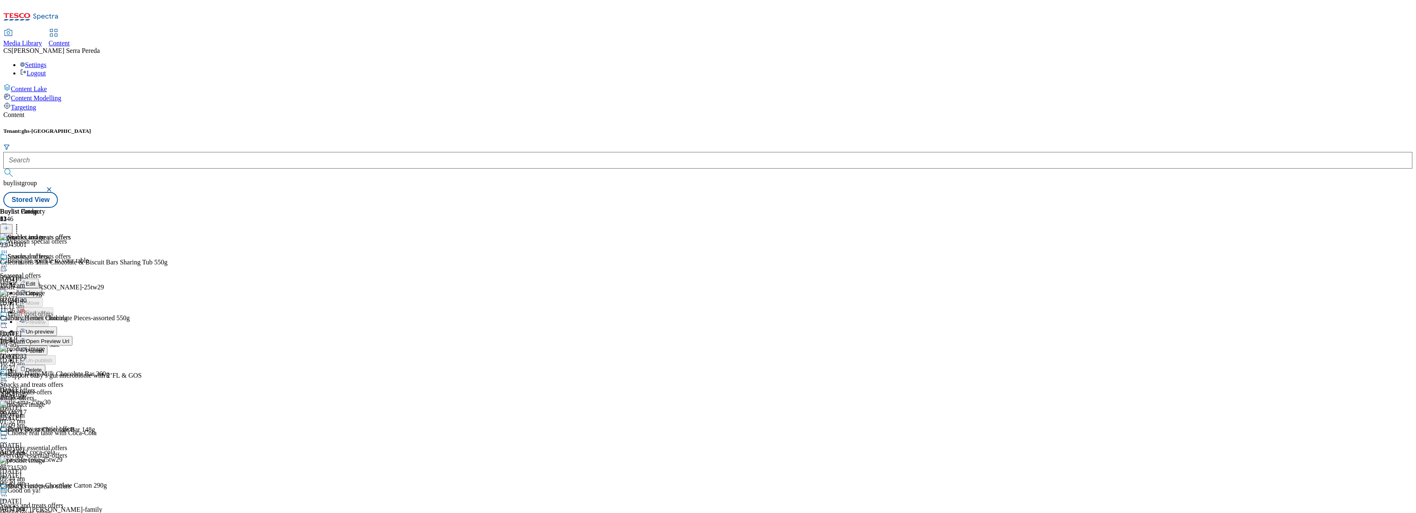
click at [44, 347] on span "Publish" at bounding box center [35, 350] width 18 height 6
